Goal: Task Accomplishment & Management: Manage account settings

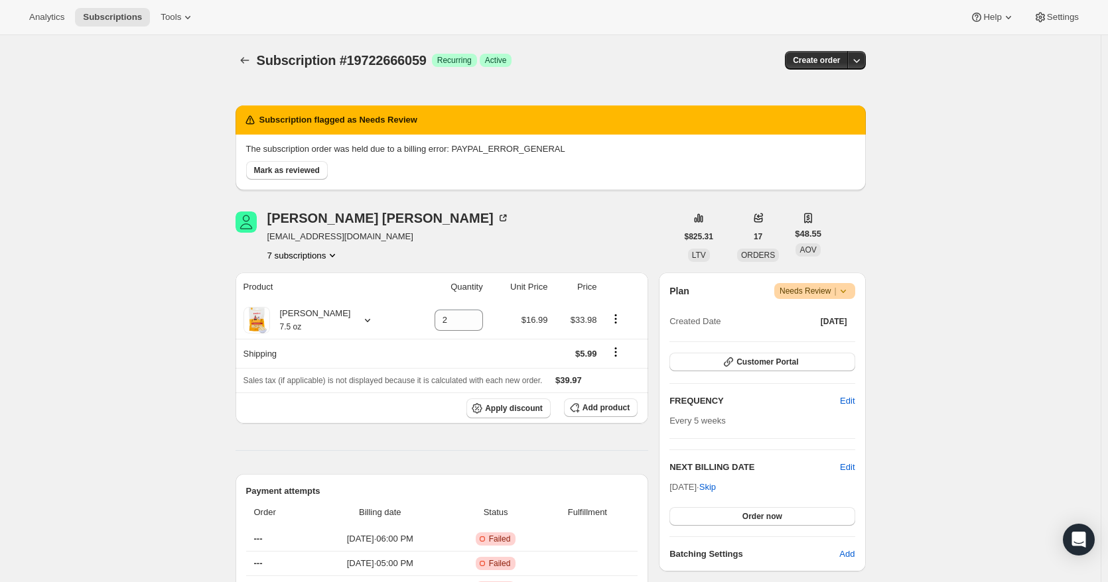
scroll to position [199, 0]
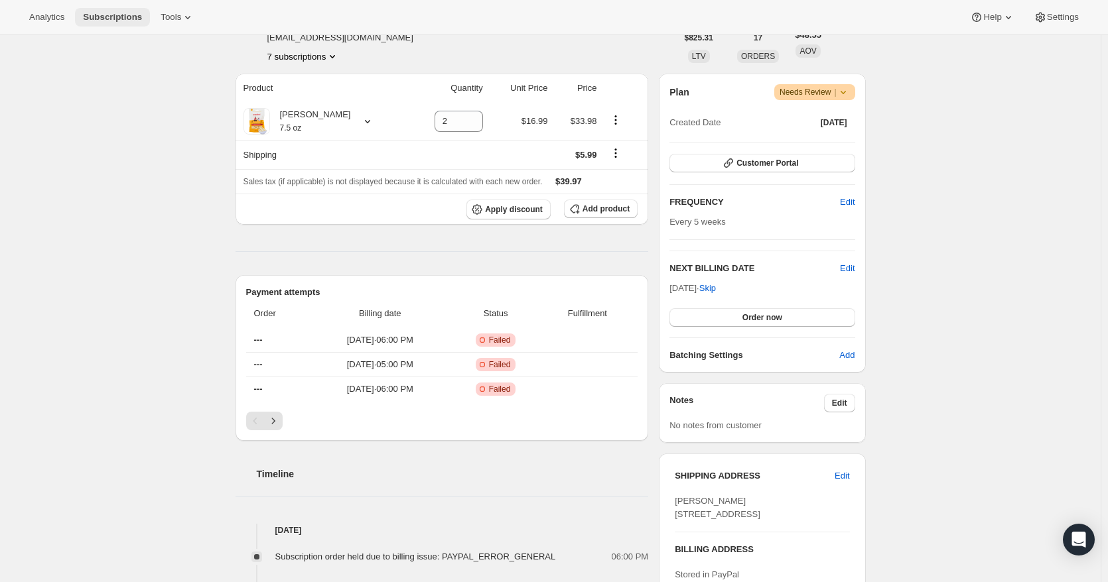
click at [119, 17] on span "Subscriptions" at bounding box center [112, 17] width 59 height 11
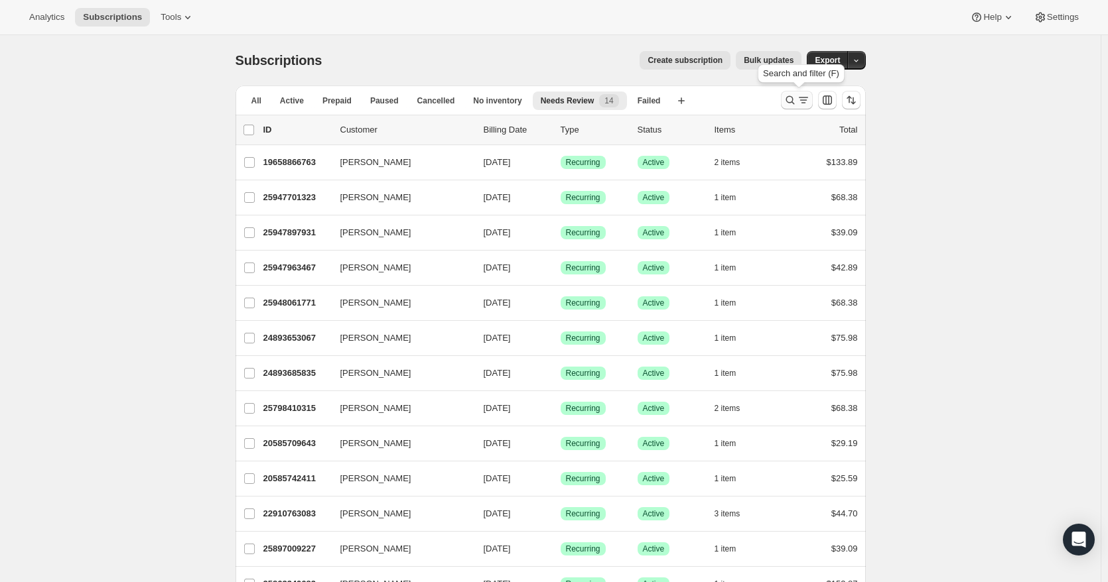
click at [786, 105] on icon "Search and filter results" at bounding box center [789, 100] width 13 height 13
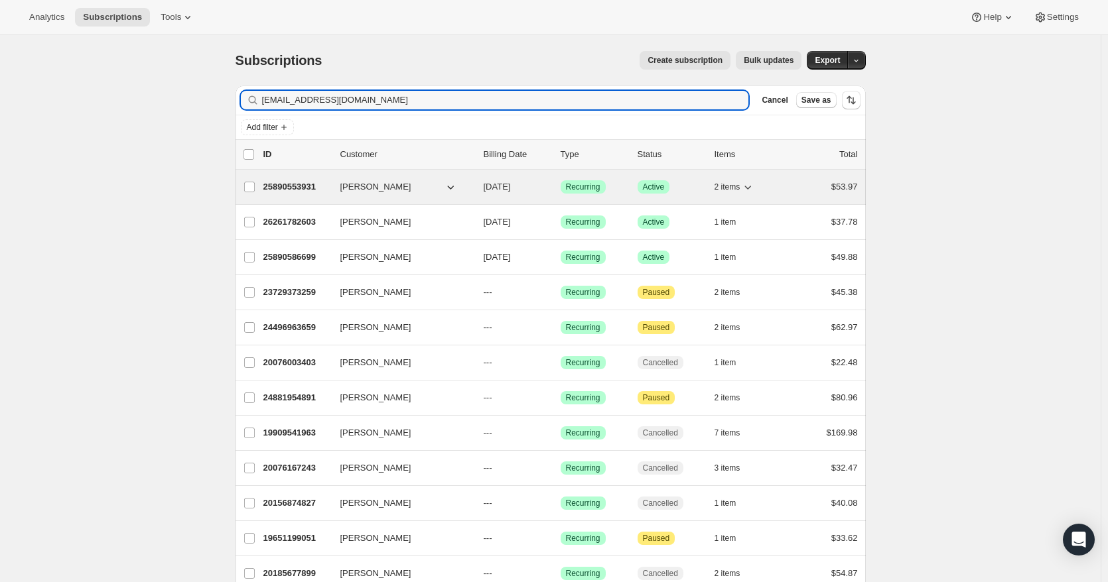
type input "[EMAIL_ADDRESS][DOMAIN_NAME]"
click at [511, 187] on span "[DATE]" at bounding box center [497, 187] width 27 height 10
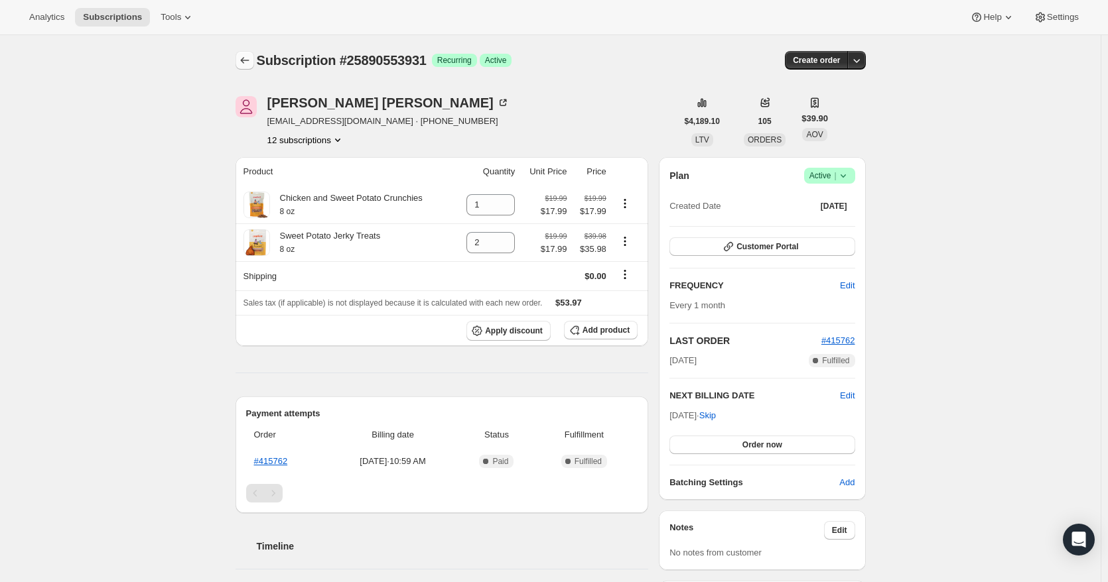
click at [245, 59] on icon "Subscriptions" at bounding box center [244, 60] width 9 height 7
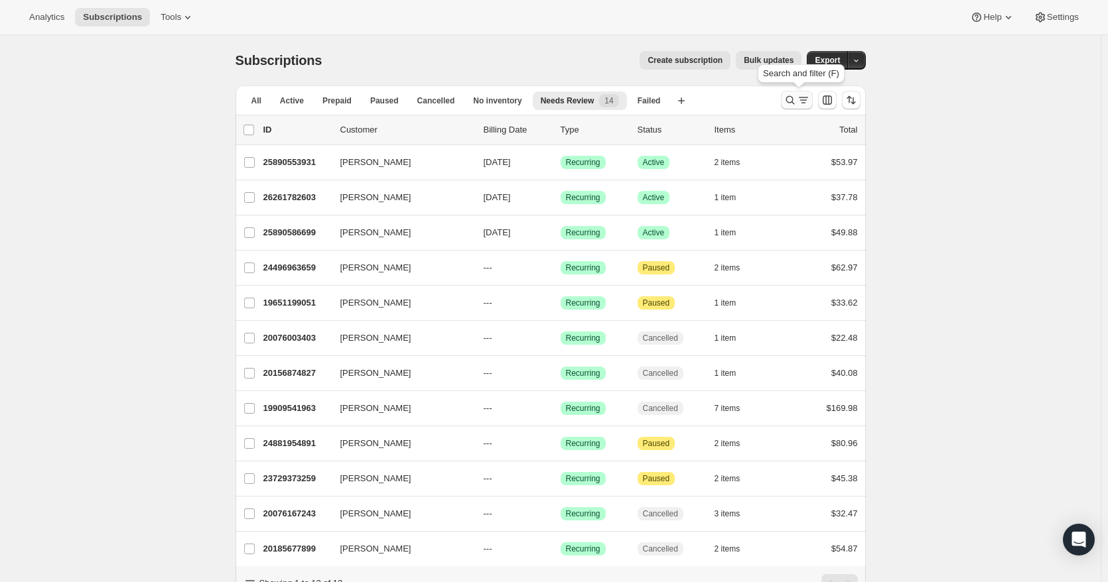
click at [796, 100] on icon "Search and filter results" at bounding box center [789, 100] width 13 height 13
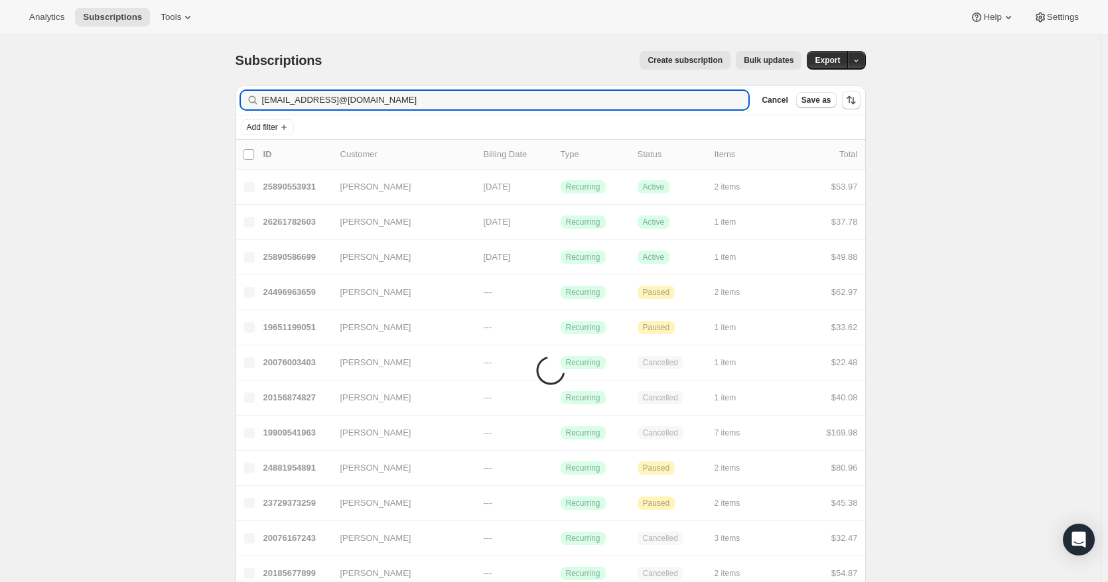
drag, startPoint x: 490, startPoint y: 93, endPoint x: 179, endPoint y: 101, distance: 310.6
click at [179, 101] on div "Subscriptions. This page is ready Subscriptions Create subscription Bulk update…" at bounding box center [550, 350] width 1101 height 630
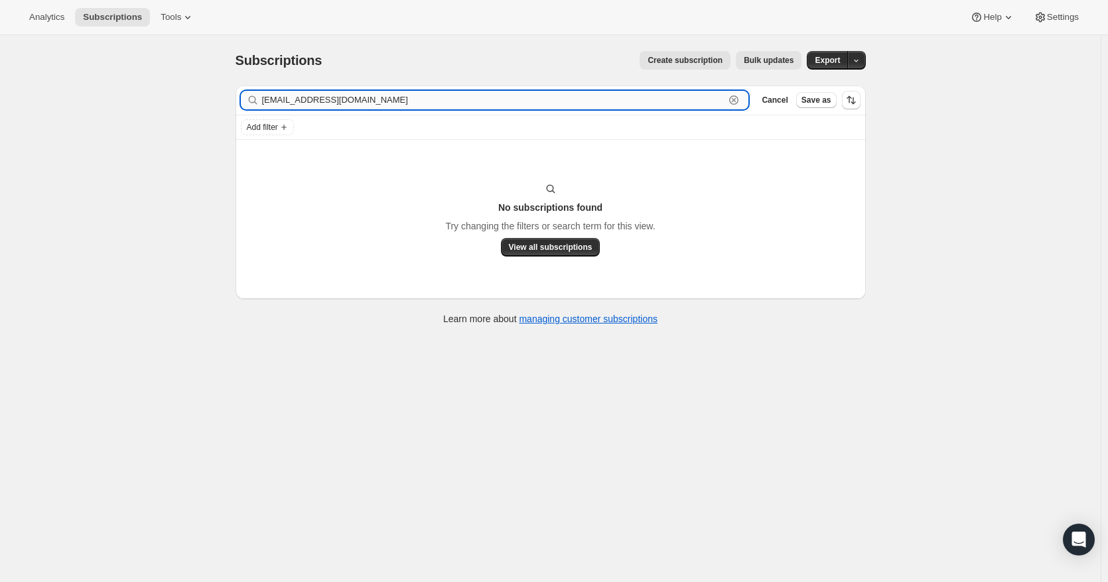
click at [445, 99] on input "[EMAIL_ADDRESS][DOMAIN_NAME]" at bounding box center [493, 100] width 463 height 19
paste input "[EMAIL_ADDRESS]"
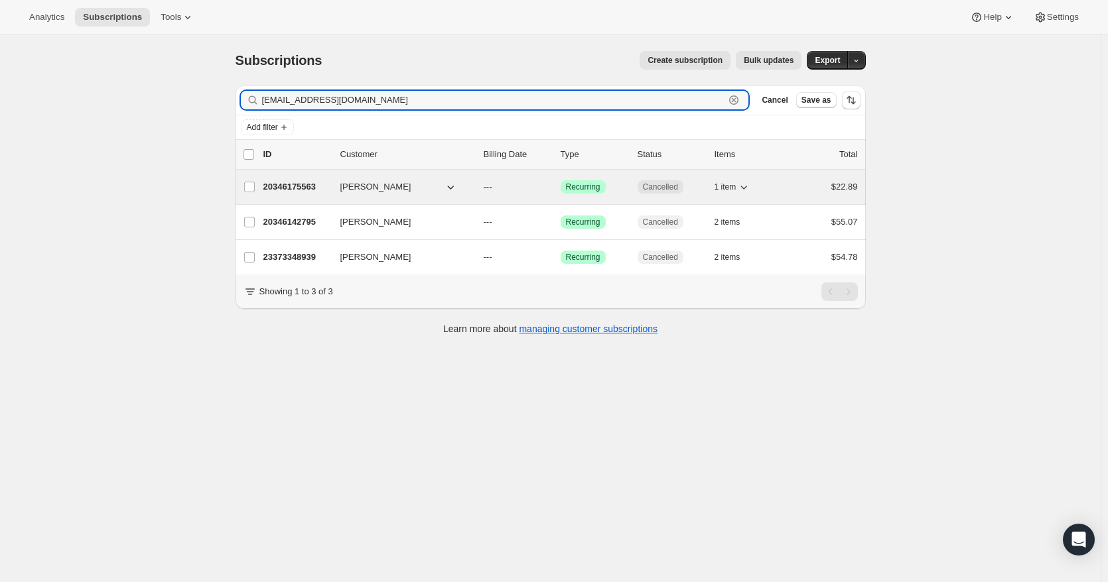
type input "[EMAIL_ADDRESS][DOMAIN_NAME]"
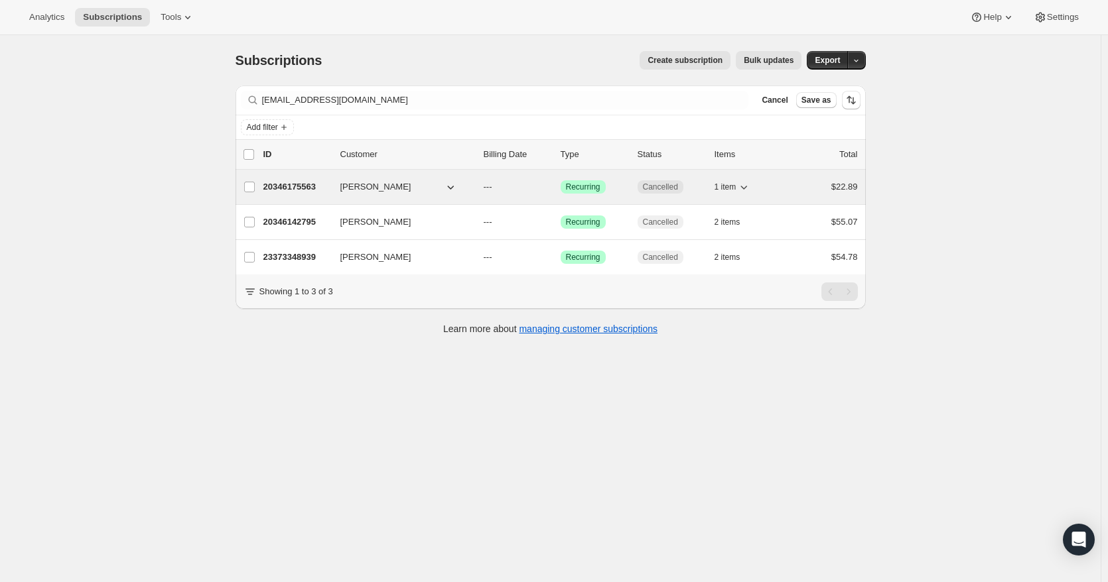
click at [543, 186] on p "---" at bounding box center [517, 186] width 66 height 13
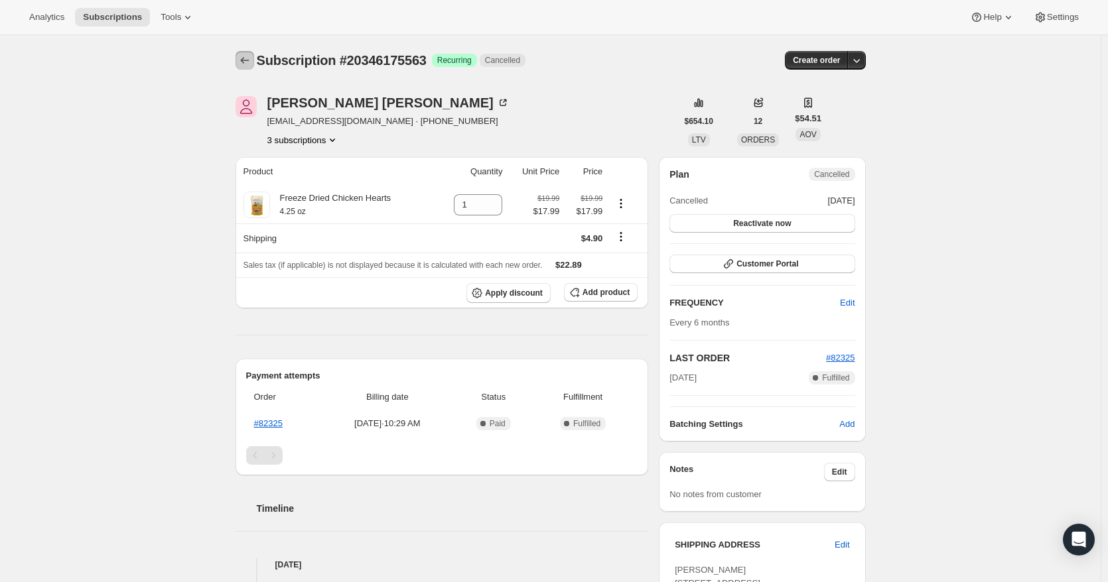
click at [249, 58] on icon "Subscriptions" at bounding box center [244, 60] width 13 height 13
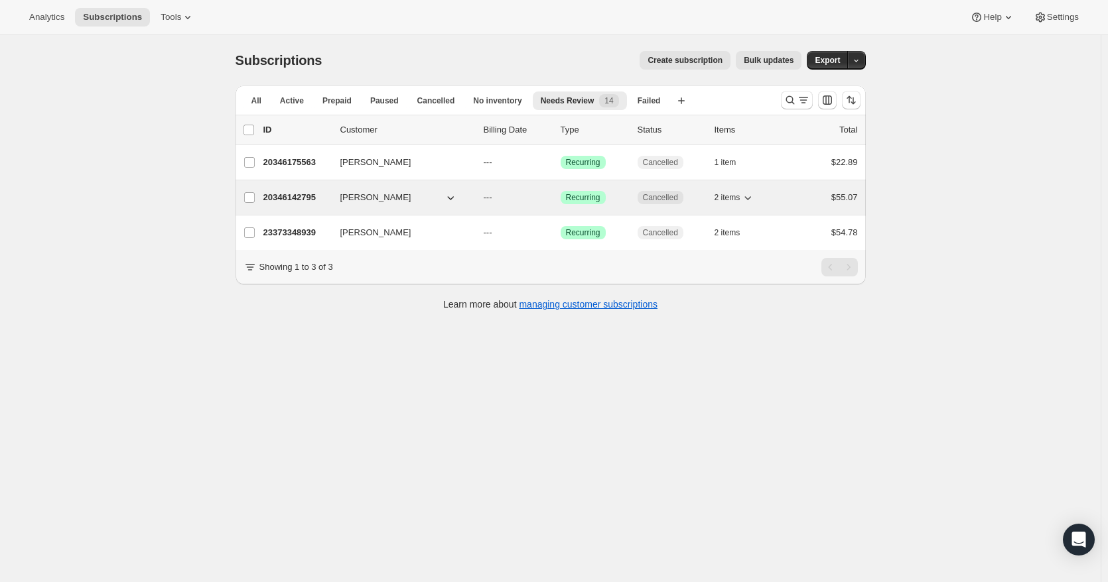
click at [527, 198] on p "---" at bounding box center [517, 197] width 66 height 13
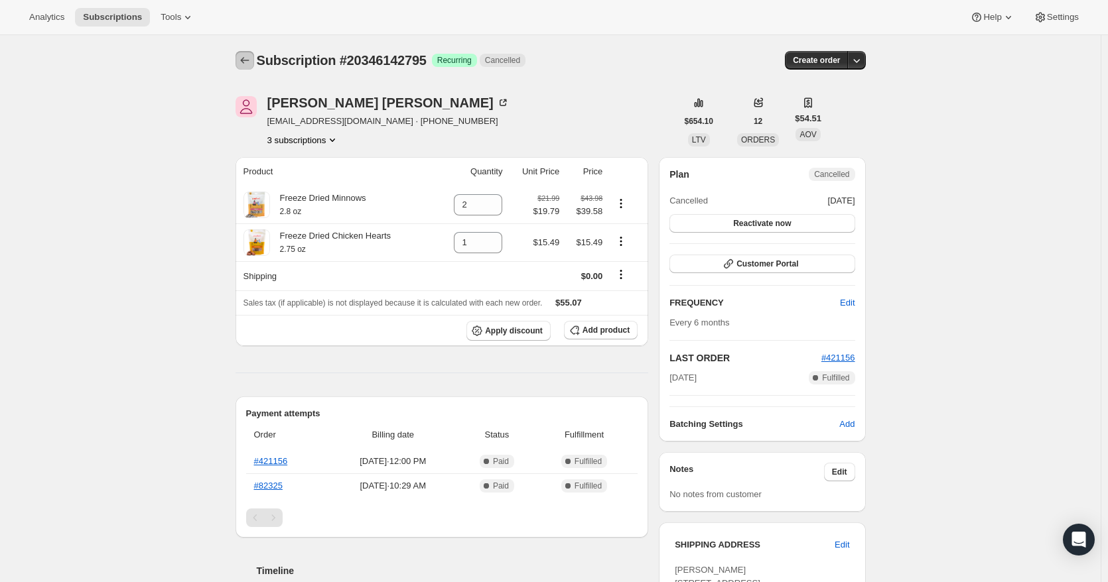
click at [248, 60] on icon "Subscriptions" at bounding box center [244, 60] width 13 height 13
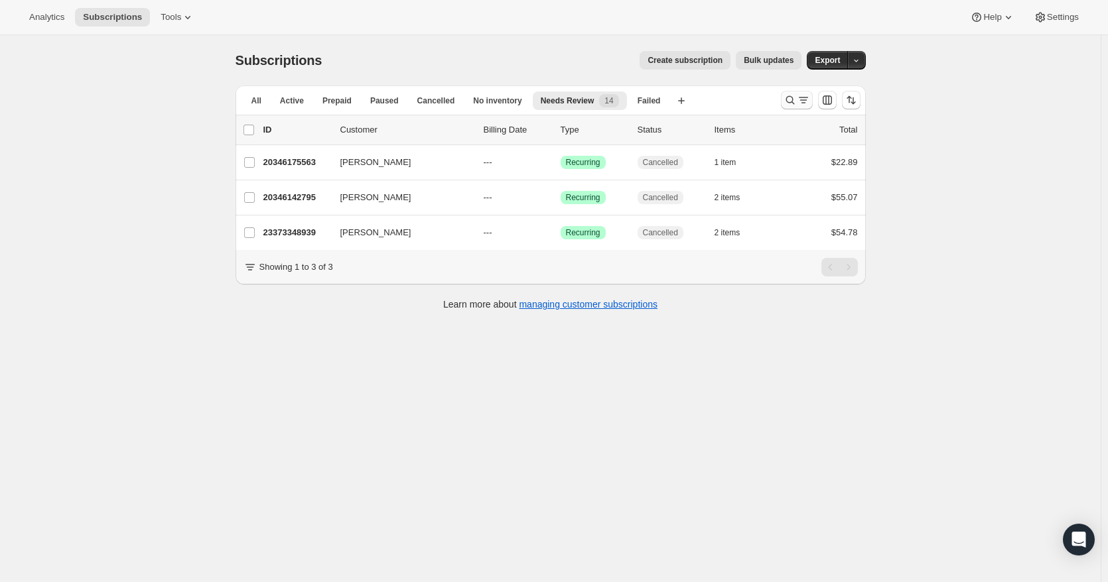
click at [793, 100] on icon "Search and filter results" at bounding box center [789, 100] width 13 height 13
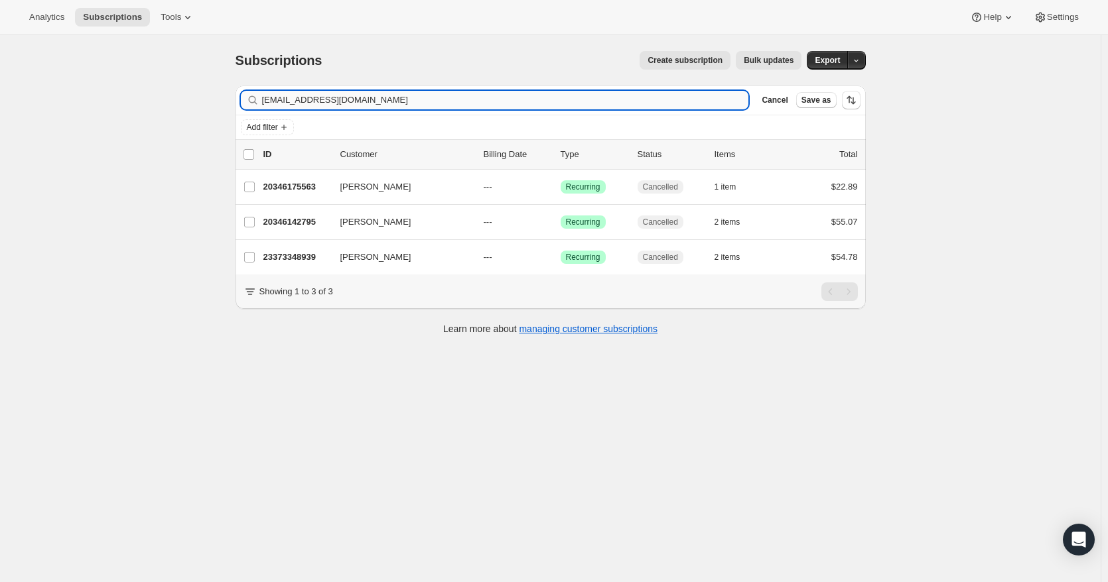
click at [349, 102] on input "[EMAIL_ADDRESS][DOMAIN_NAME]" at bounding box center [505, 100] width 487 height 19
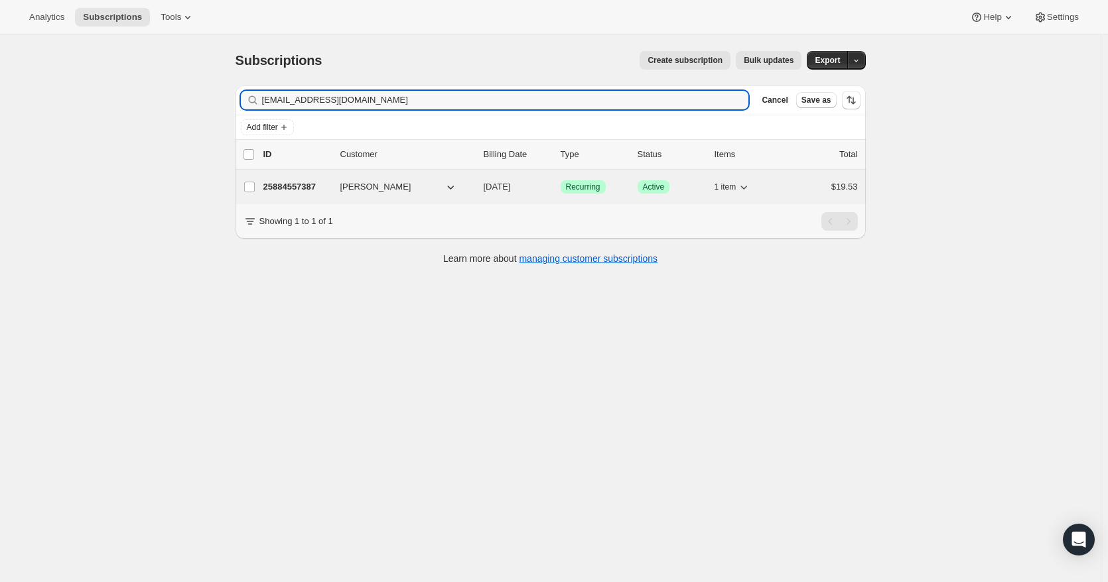
type input "[EMAIL_ADDRESS][DOMAIN_NAME]"
click at [553, 186] on div "25884557387 [PERSON_NAME] [DATE] Success Recurring Success Active 1 item $19.53" at bounding box center [560, 187] width 594 height 19
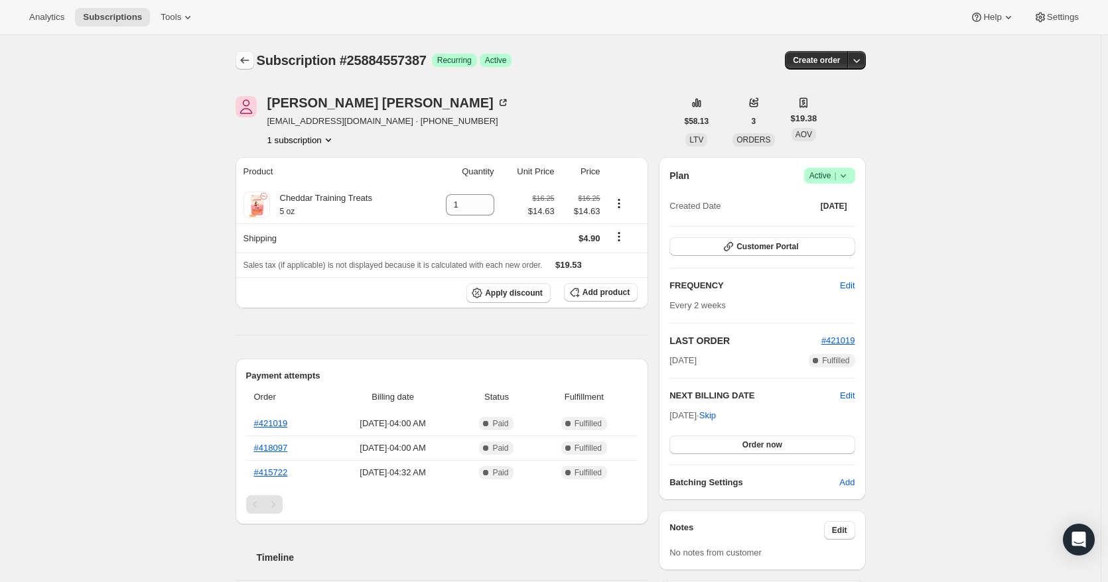
click at [242, 56] on icon "Subscriptions" at bounding box center [244, 60] width 13 height 13
